Goal: Check status

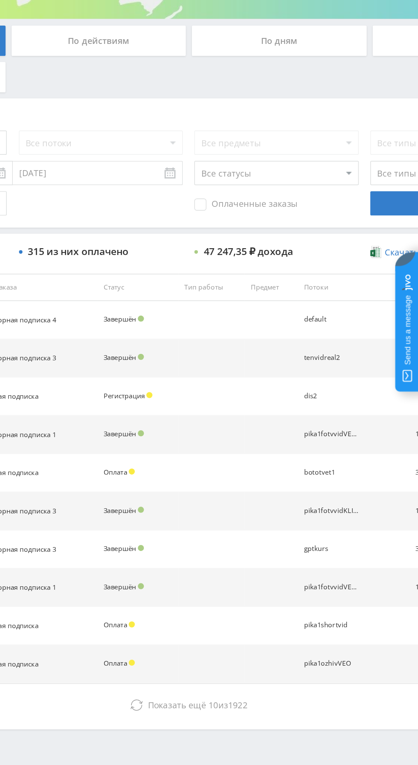
click at [325, 181] on div "По дням" at bounding box center [319, 184] width 123 height 21
click at [0, 0] on input "По дням" at bounding box center [0, 0] width 0 height 0
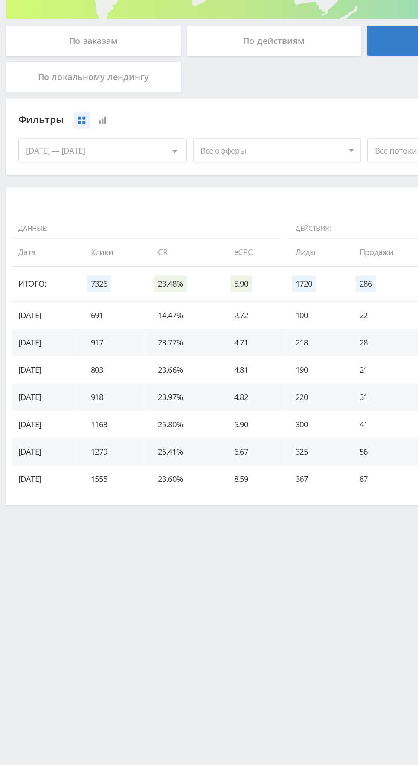
click at [79, 182] on div "По заказам" at bounding box center [65, 184] width 123 height 21
click at [0, 0] on input "По заказам" at bounding box center [0, 0] width 0 height 0
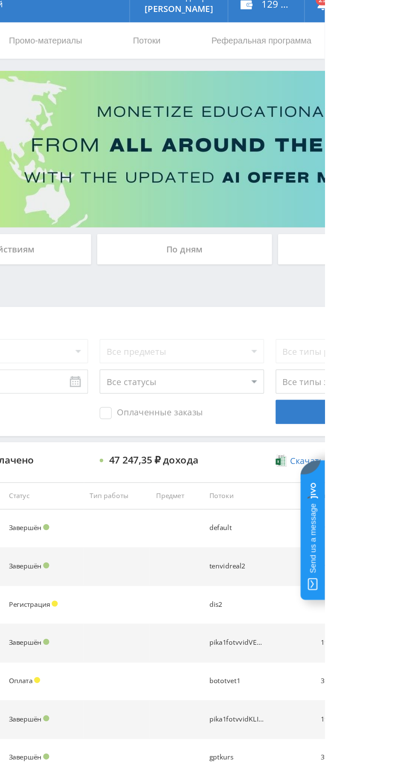
click at [324, 183] on div "По дням" at bounding box center [319, 184] width 123 height 21
click at [0, 0] on input "По дням" at bounding box center [0, 0] width 0 height 0
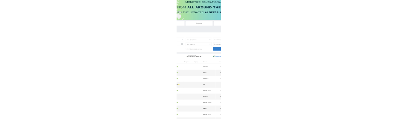
scroll to position [64, 0]
